Goal: Transaction & Acquisition: Book appointment/travel/reservation

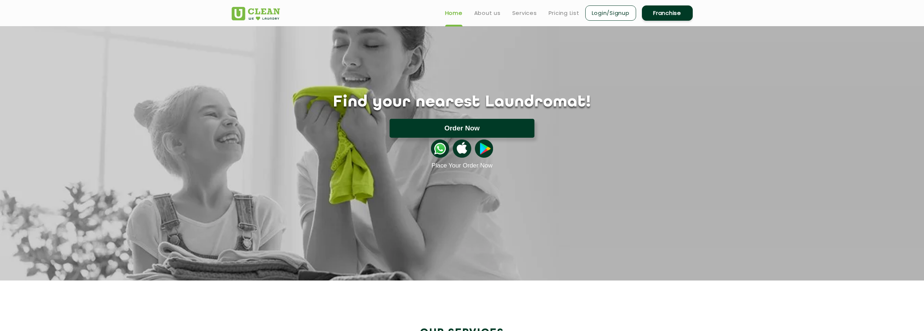
click at [483, 126] on button "Order Now" at bounding box center [462, 128] width 145 height 19
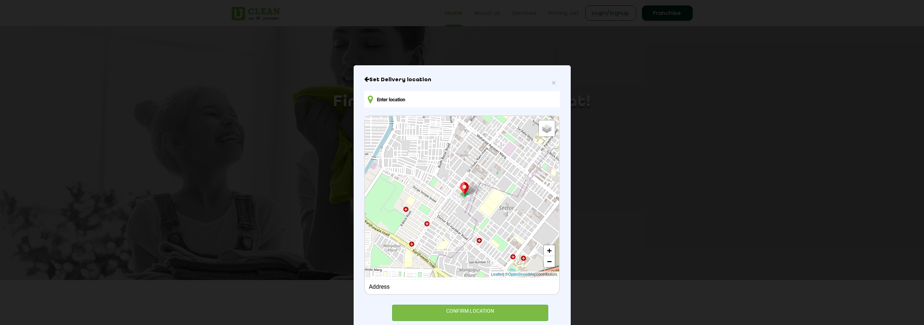
click at [451, 290] on div "Address" at bounding box center [462, 287] width 186 height 7
click at [395, 98] on input "text" at bounding box center [461, 99] width 195 height 16
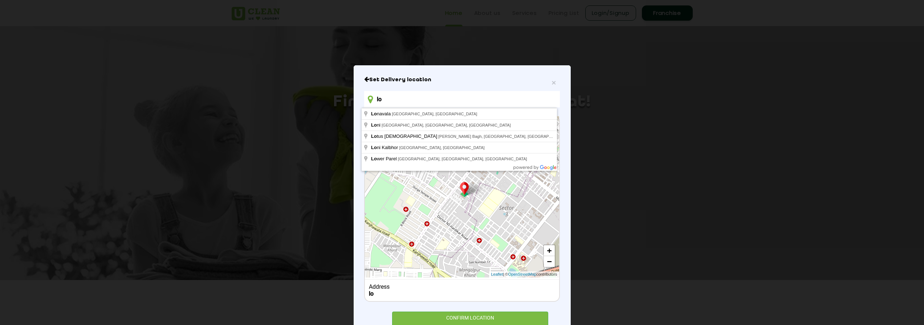
type input "l"
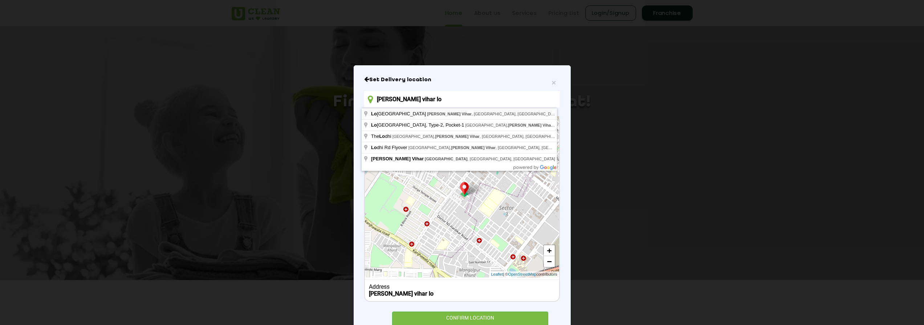
type input "Lodhi Road, Pragati Vihar, New Delhi, Delhi, India"
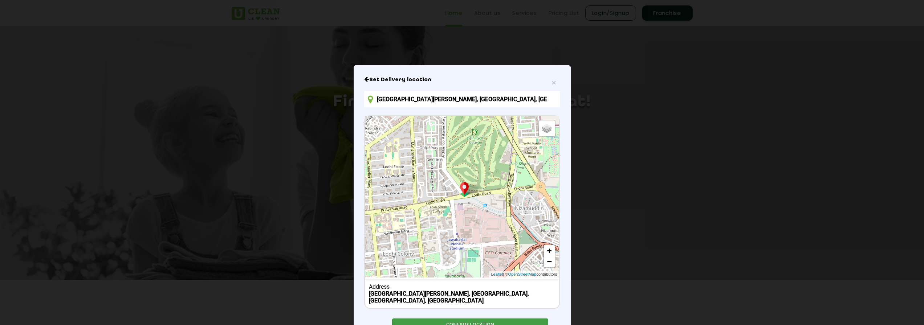
click at [477, 319] on div "CONFIRM LOCATION" at bounding box center [470, 327] width 157 height 16
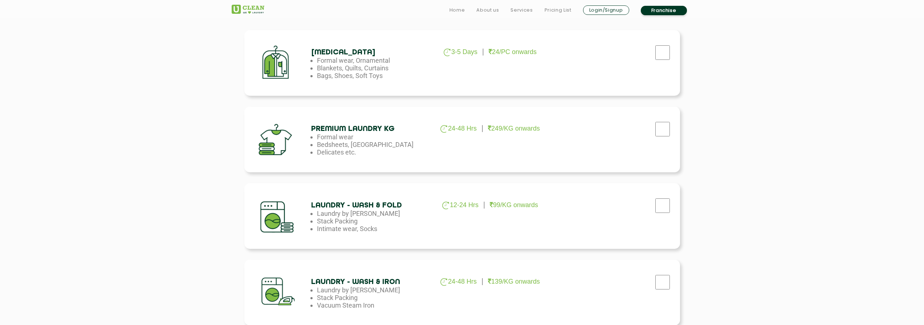
scroll to position [291, 0]
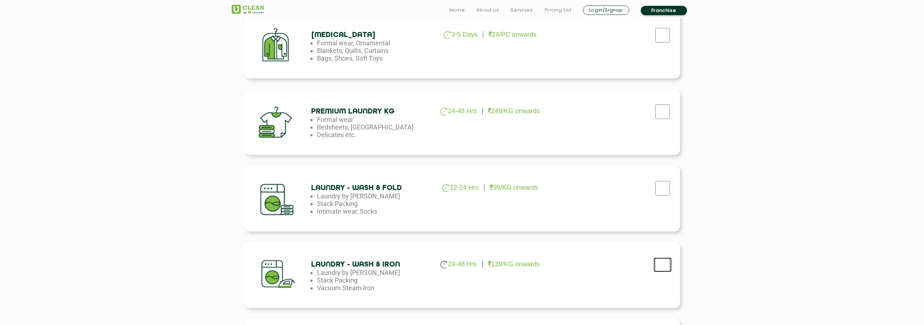
click at [660, 264] on input "checkbox" at bounding box center [663, 265] width 18 height 15
checkbox input "true"
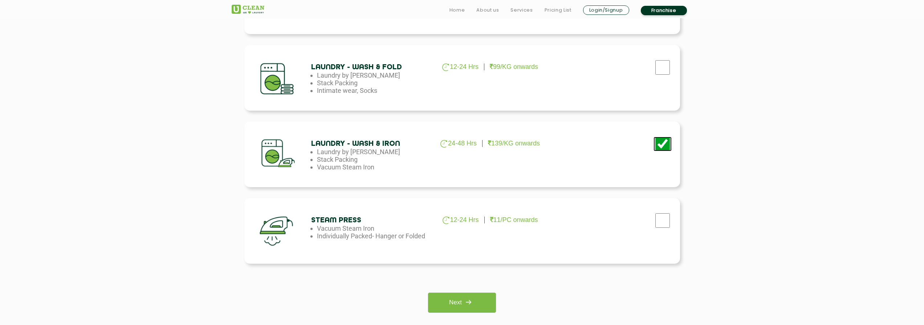
scroll to position [436, 0]
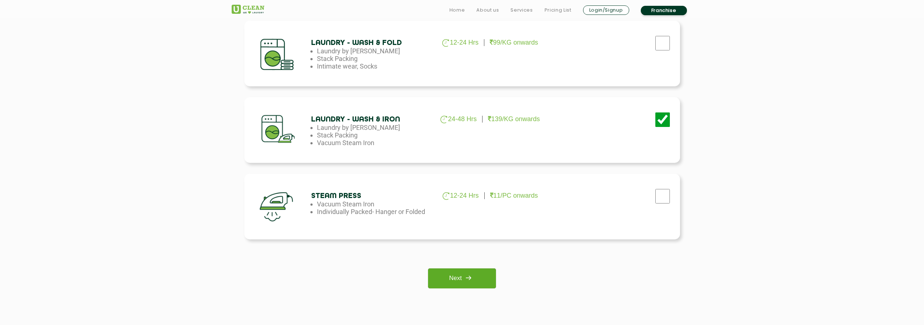
click at [482, 285] on link "Next" at bounding box center [462, 279] width 68 height 20
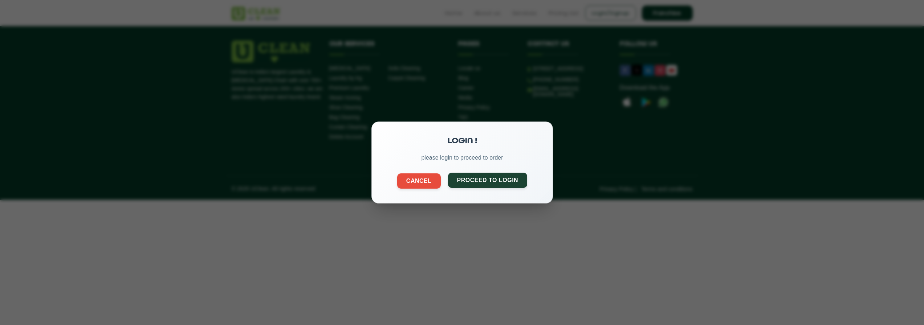
click at [501, 184] on button "Proceed to Login" at bounding box center [488, 180] width 80 height 15
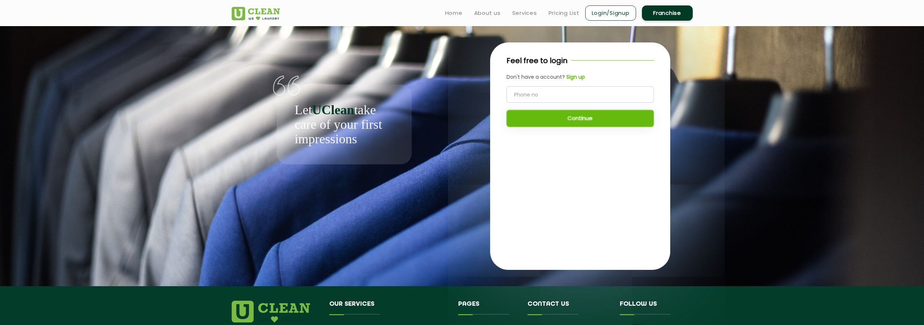
click at [563, 93] on input "tel" at bounding box center [580, 94] width 147 height 16
type input "8527494284"
click at [584, 116] on button "Continue" at bounding box center [580, 118] width 147 height 17
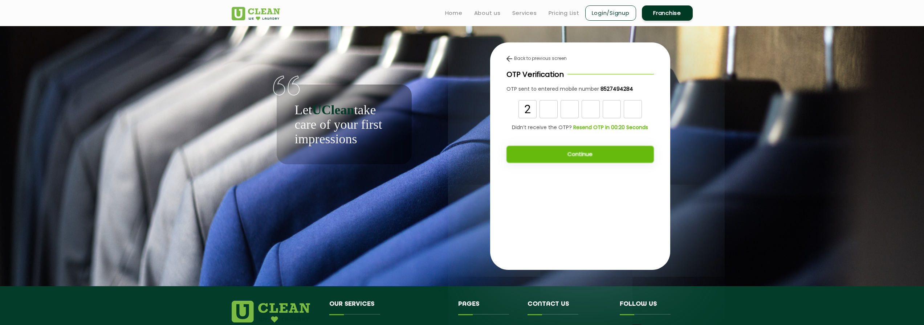
type input "2"
type input "0"
type input "3"
type input "1"
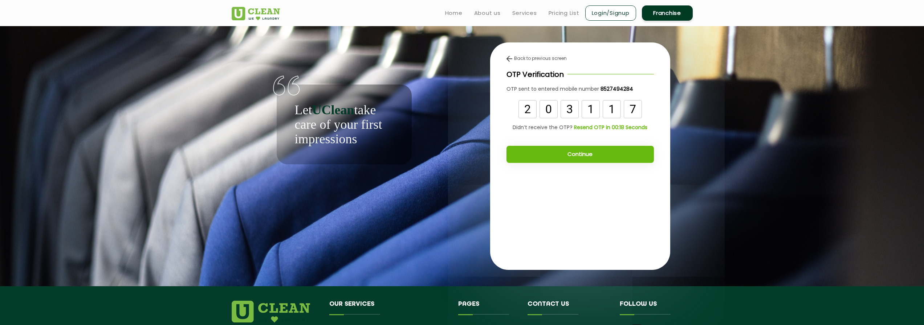
type input "7"
click at [575, 155] on button "Continue" at bounding box center [580, 154] width 147 height 17
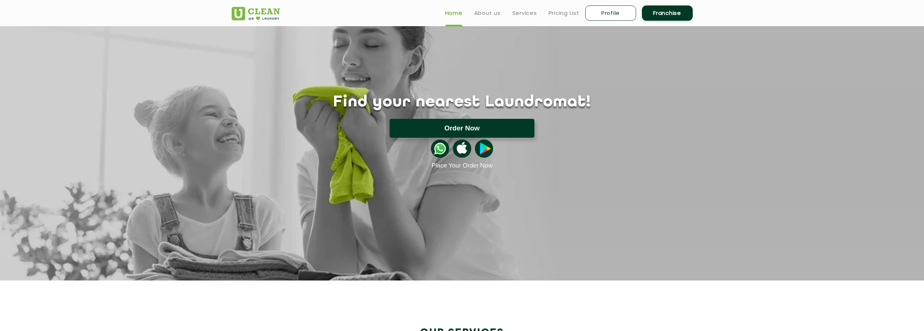
click at [474, 125] on button "Order Now" at bounding box center [462, 128] width 145 height 19
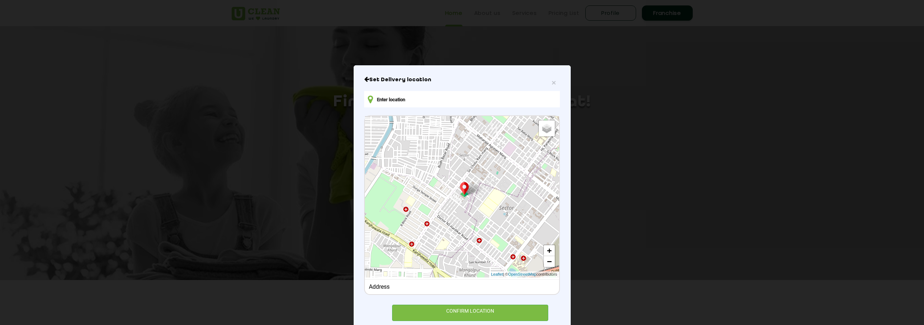
click at [431, 101] on input "text" at bounding box center [461, 99] width 195 height 16
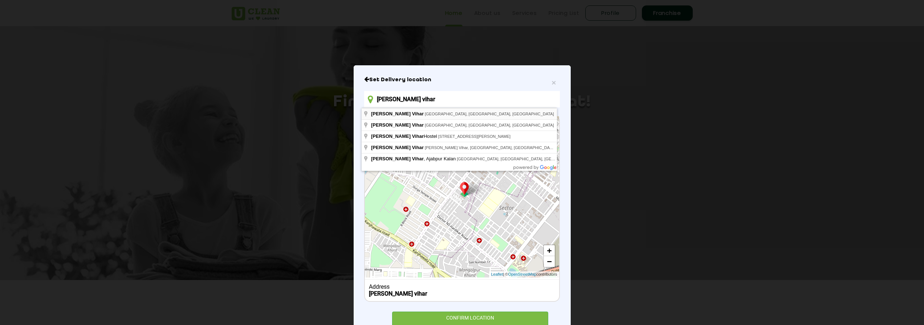
type input "[PERSON_NAME][GEOGRAPHIC_DATA], [GEOGRAPHIC_DATA], [GEOGRAPHIC_DATA], [GEOGRAPH…"
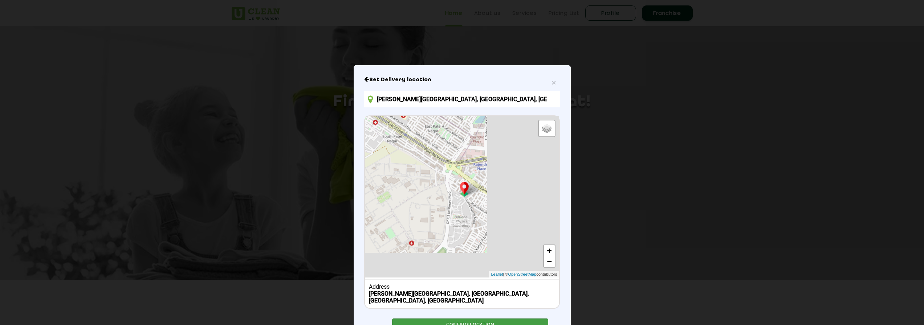
click at [472, 319] on div "CONFIRM LOCATION" at bounding box center [470, 327] width 157 height 16
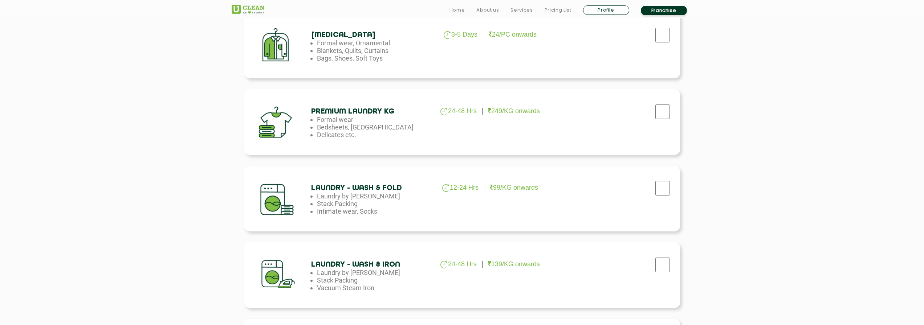
scroll to position [363, 0]
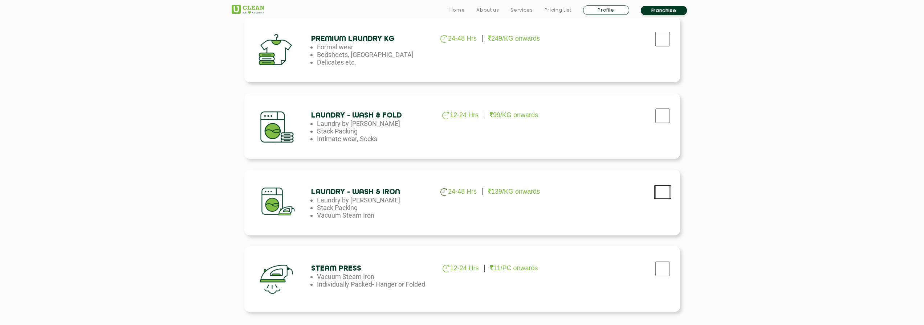
click at [665, 192] on input "checkbox" at bounding box center [663, 192] width 18 height 15
checkbox input "true"
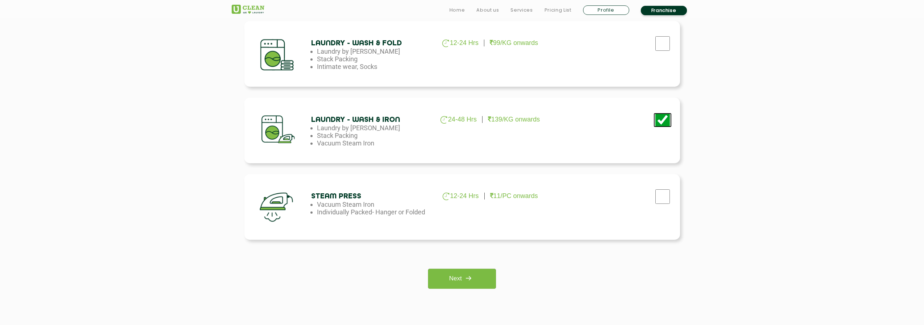
scroll to position [509, 0]
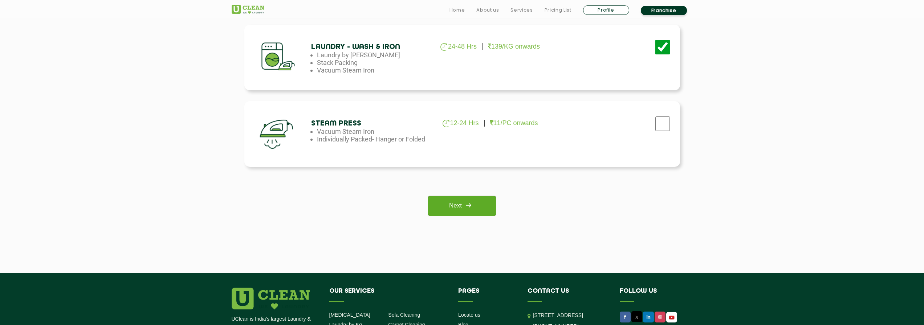
click at [439, 214] on link "Next" at bounding box center [462, 206] width 68 height 20
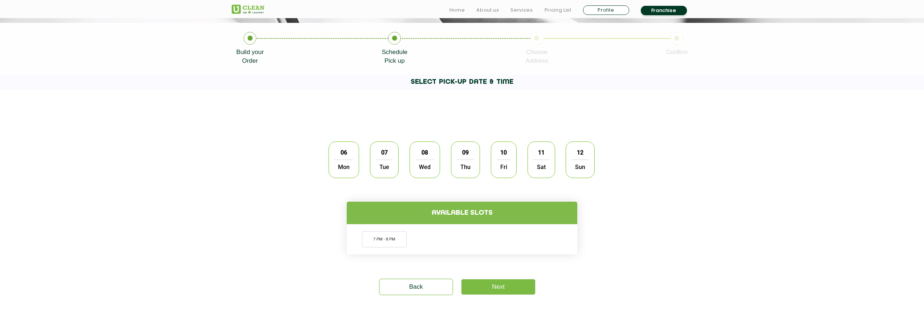
scroll to position [145, 0]
click at [341, 150] on span "06" at bounding box center [344, 152] width 14 height 14
click at [386, 241] on li "7 PM - 8 PM" at bounding box center [384, 239] width 45 height 16
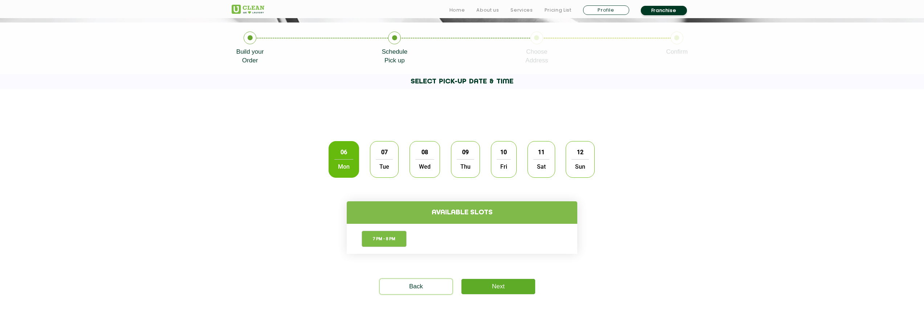
click at [499, 287] on link "Next" at bounding box center [499, 286] width 74 height 15
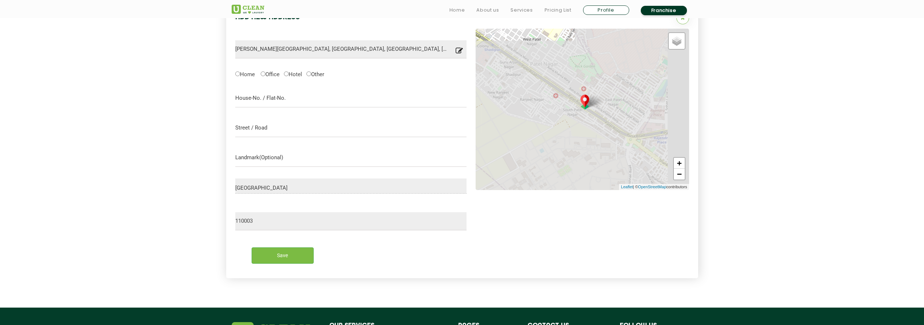
scroll to position [238, 0]
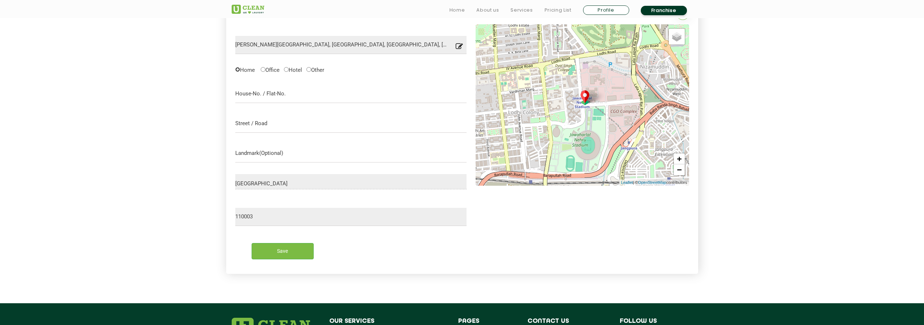
click at [239, 70] on input "Home" at bounding box center [237, 69] width 5 height 5
radio input "true"
click at [267, 93] on input "text" at bounding box center [351, 94] width 232 height 18
type input "c"
click at [268, 123] on input "text" at bounding box center [351, 124] width 232 height 18
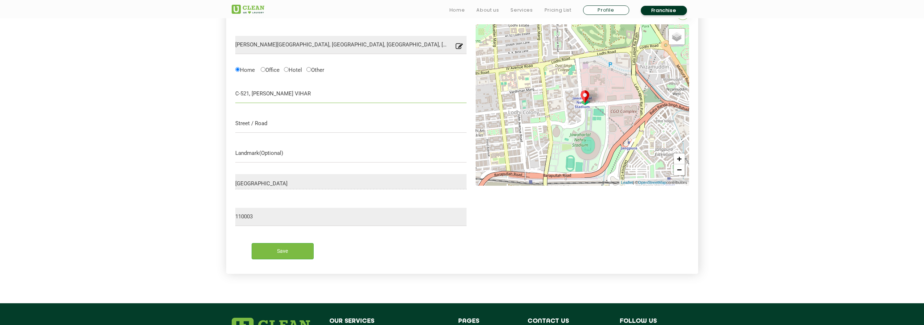
click at [293, 96] on input "C-521, [PERSON_NAME] VIHAR" at bounding box center [351, 94] width 232 height 18
type input "C-521, [PERSON_NAME] VIHAR HOSTEL"
click at [296, 128] on input "text" at bounding box center [351, 124] width 232 height 18
type input "[GEOGRAPHIC_DATA]"
click at [284, 252] on input "Save" at bounding box center [283, 251] width 62 height 16
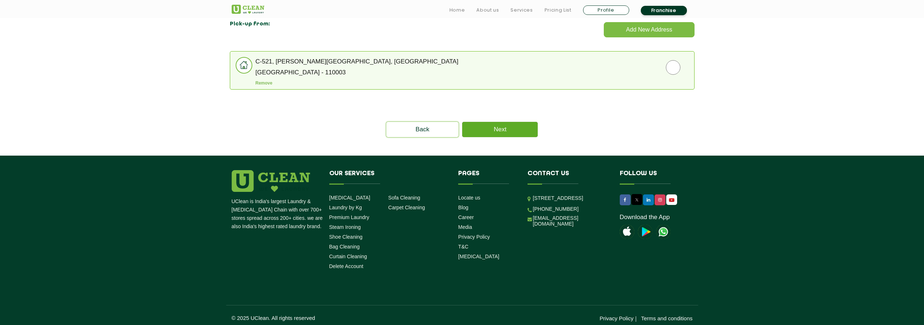
click at [509, 131] on link "Next" at bounding box center [500, 129] width 76 height 15
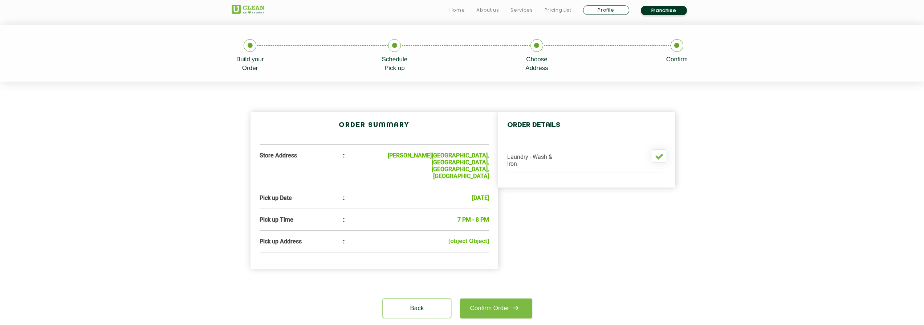
scroll to position [145, 0]
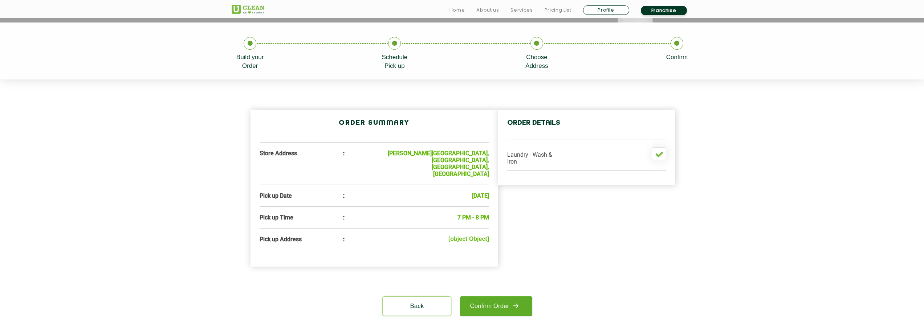
click at [503, 297] on link "Confirm Order" at bounding box center [496, 307] width 72 height 20
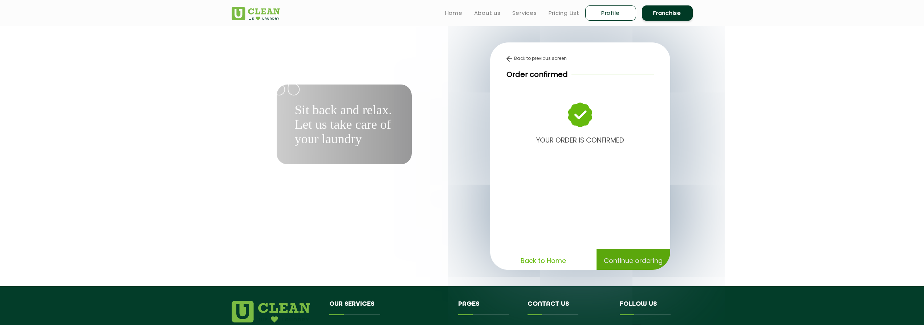
click at [628, 262] on p "Continue ordering" at bounding box center [633, 261] width 59 height 13
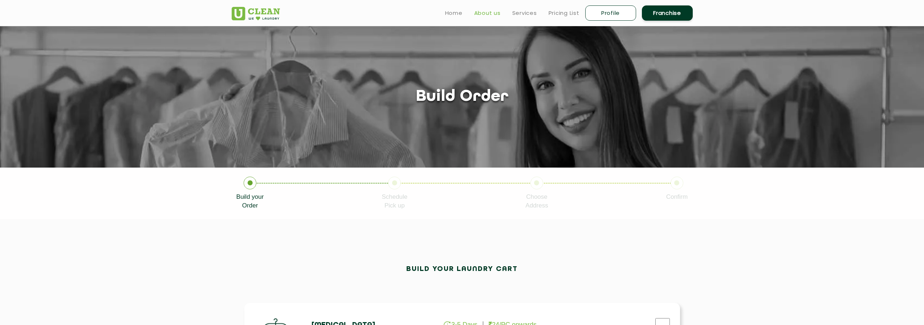
click at [488, 12] on link "About us" at bounding box center [487, 13] width 27 height 9
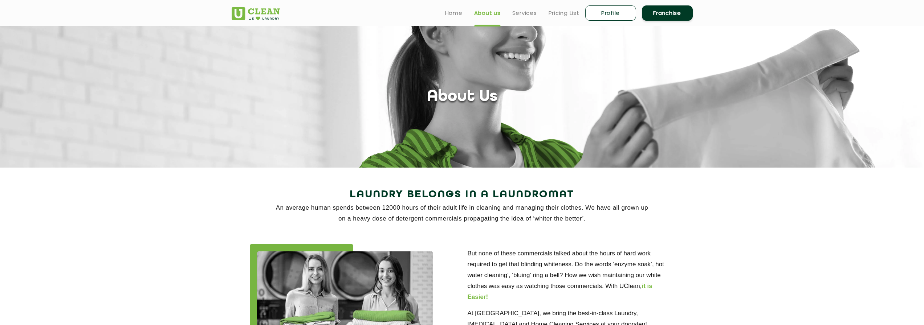
click at [463, 13] on ul "Home About us Services Pricing List Profile Franchise" at bounding box center [567, 12] width 254 height 17
click at [457, 14] on link "Home" at bounding box center [453, 13] width 17 height 9
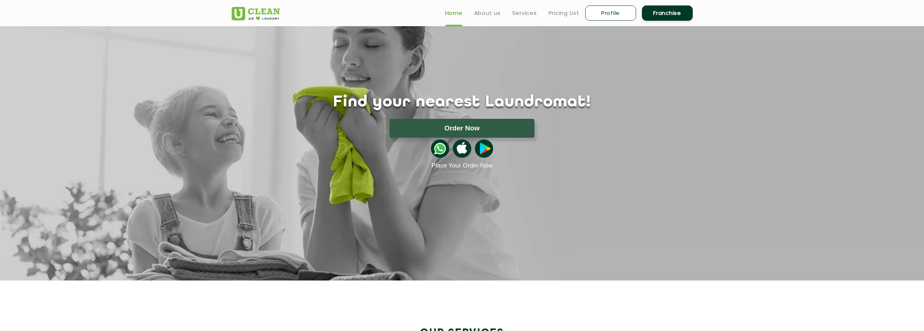
click at [442, 149] on img at bounding box center [440, 148] width 18 height 18
